Goal: Task Accomplishment & Management: Use online tool/utility

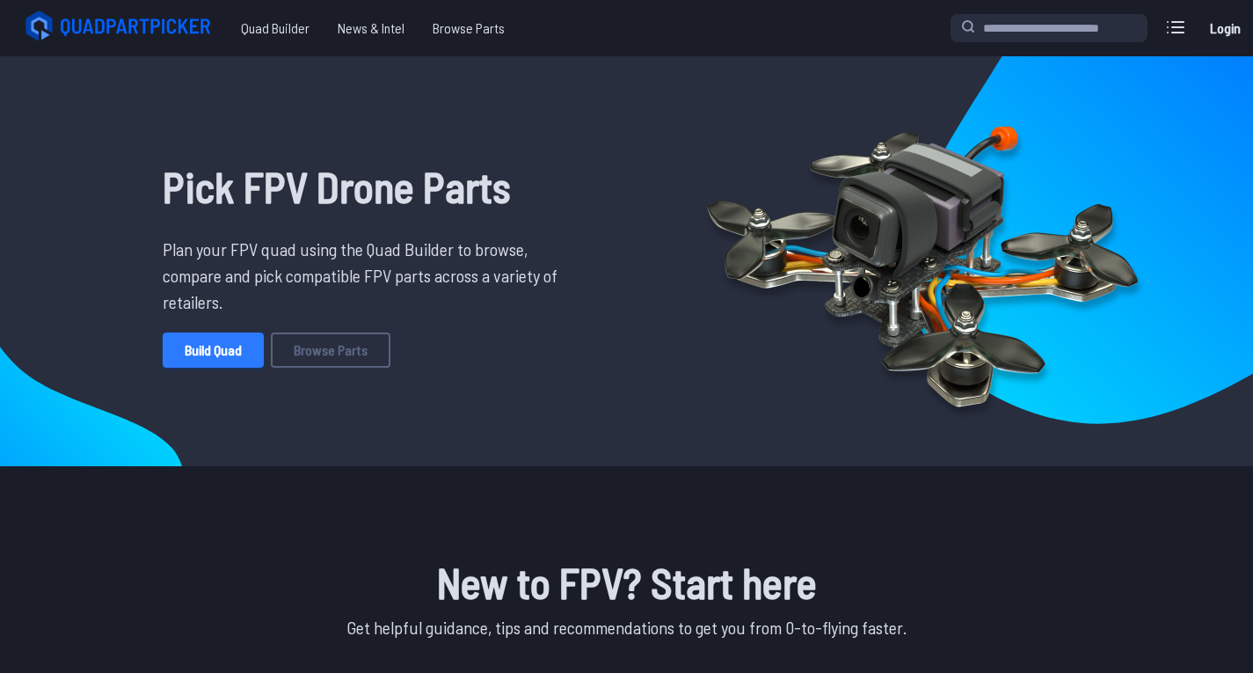
click at [242, 352] on link "Build Quad" at bounding box center [213, 349] width 101 height 35
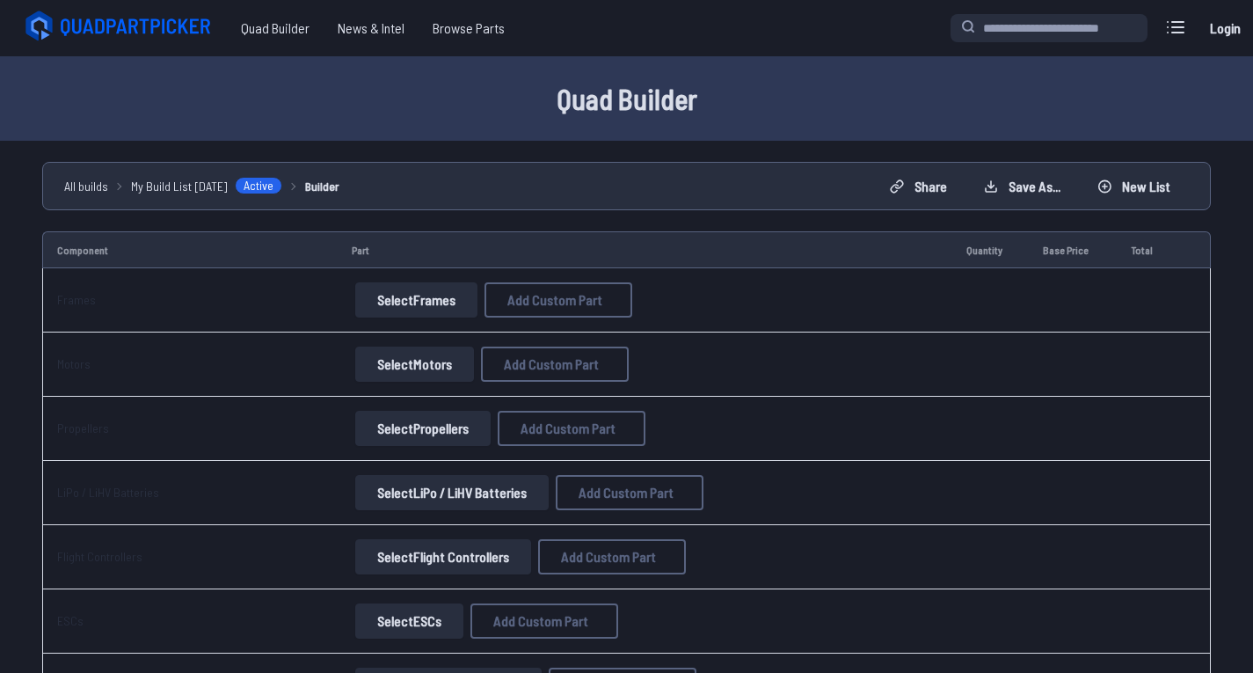
click at [447, 282] on button "Select Frames" at bounding box center [416, 299] width 122 height 35
click at [418, 302] on button "Select Frames" at bounding box center [416, 299] width 122 height 35
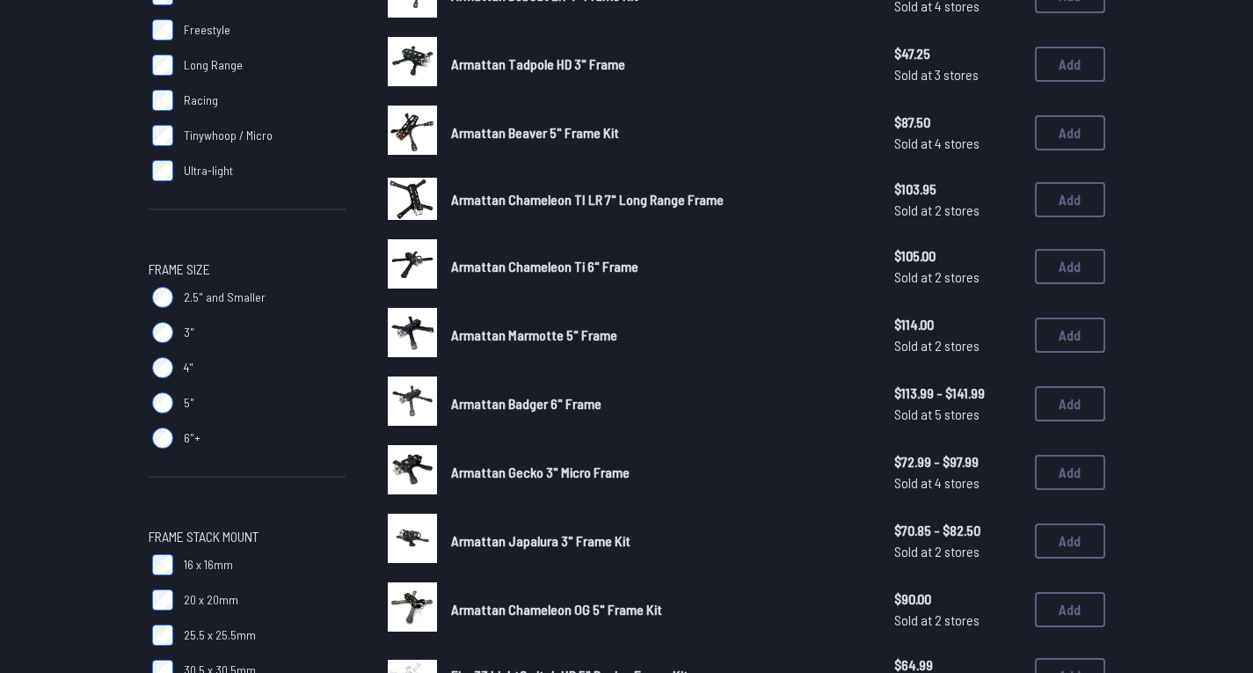
scroll to position [264, 0]
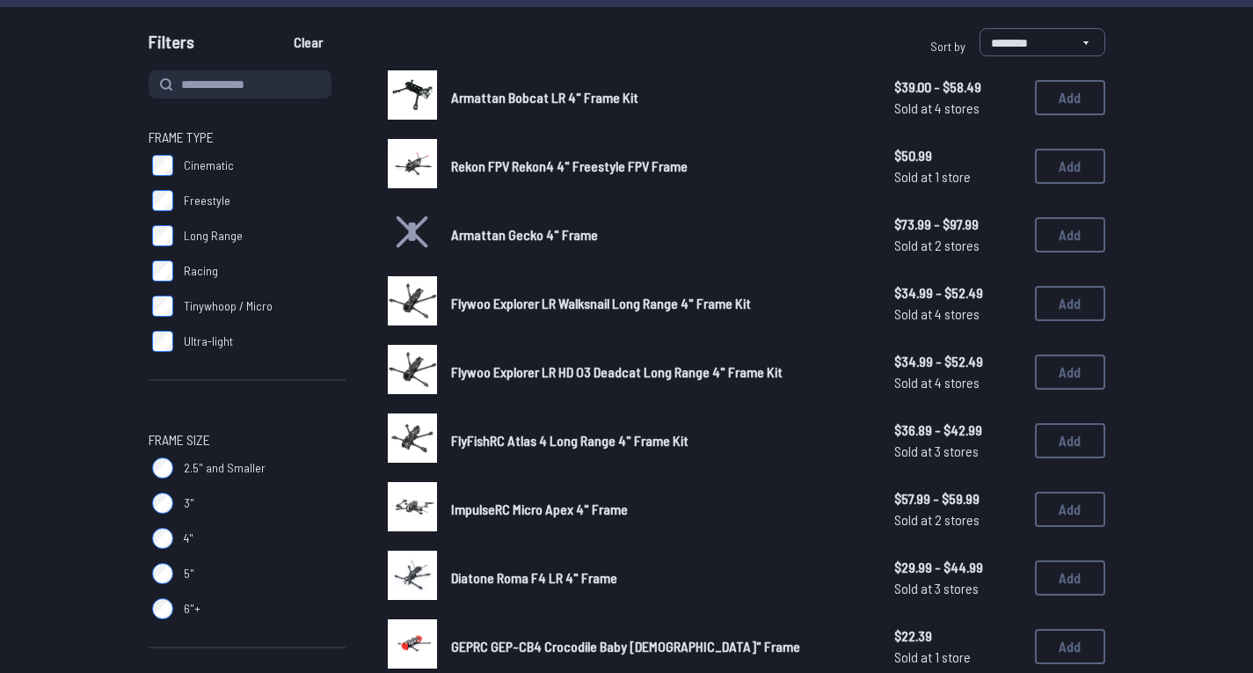
scroll to position [176, 0]
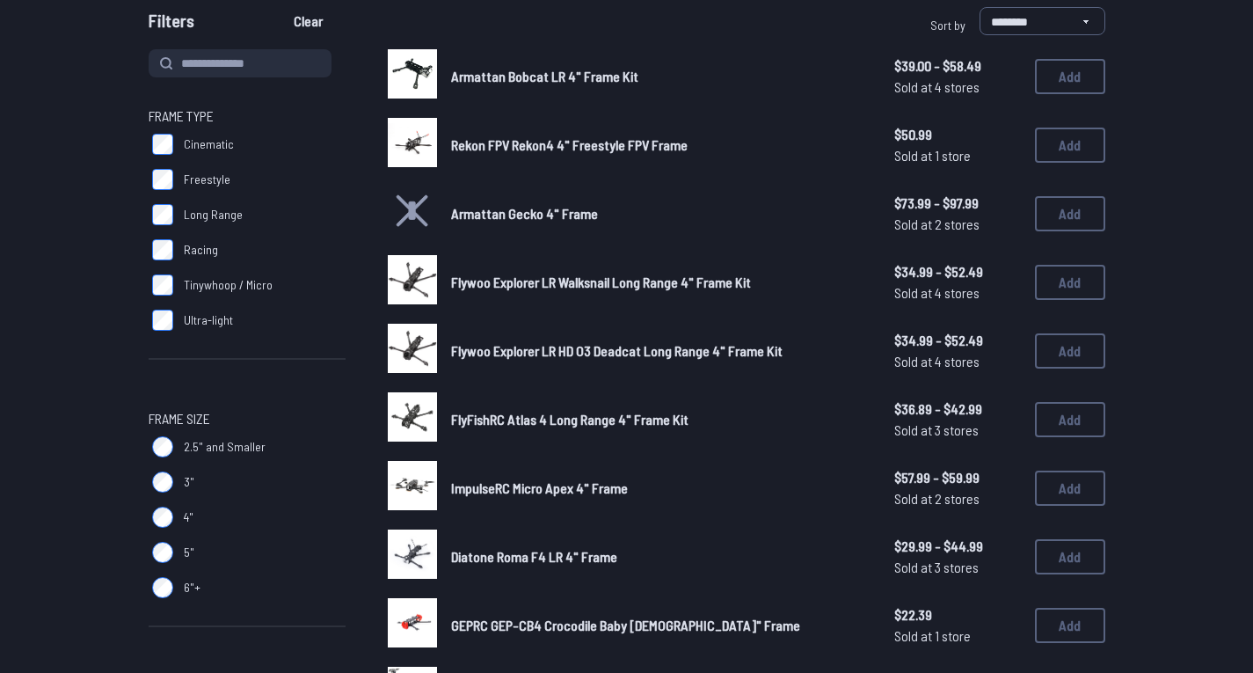
click at [157, 563] on label "5"" at bounding box center [247, 552] width 197 height 35
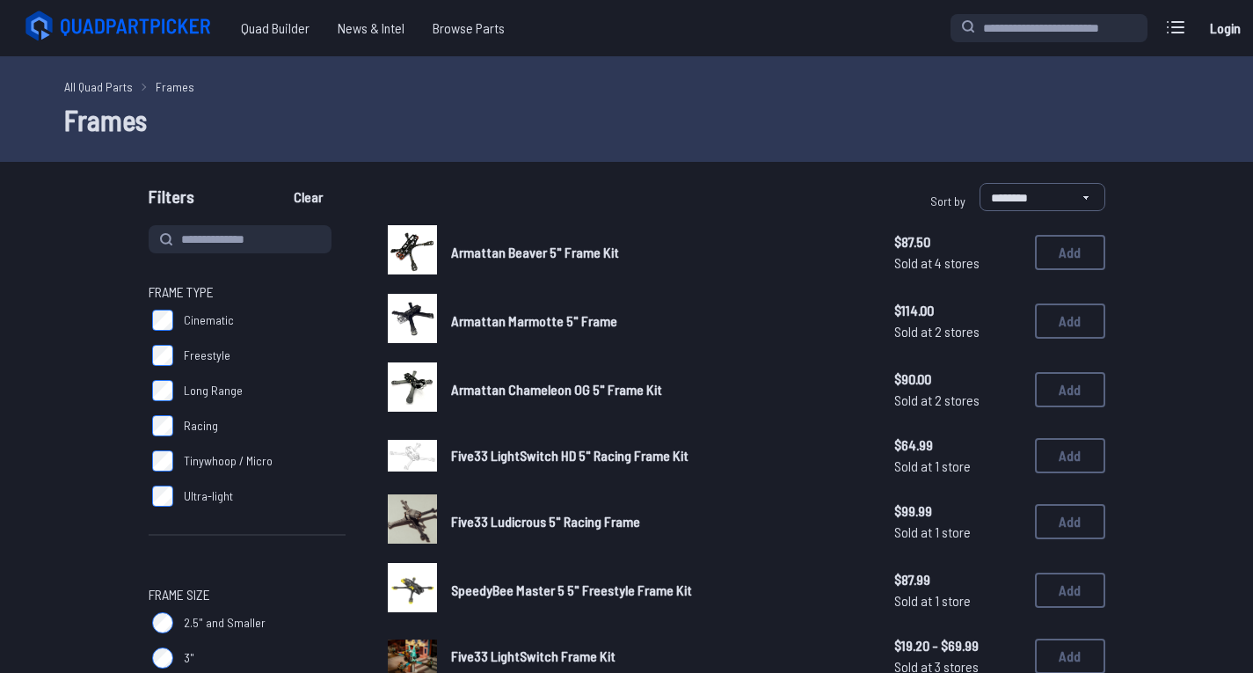
click at [409, 249] on img at bounding box center [412, 249] width 49 height 49
